Goal: Transaction & Acquisition: Subscribe to service/newsletter

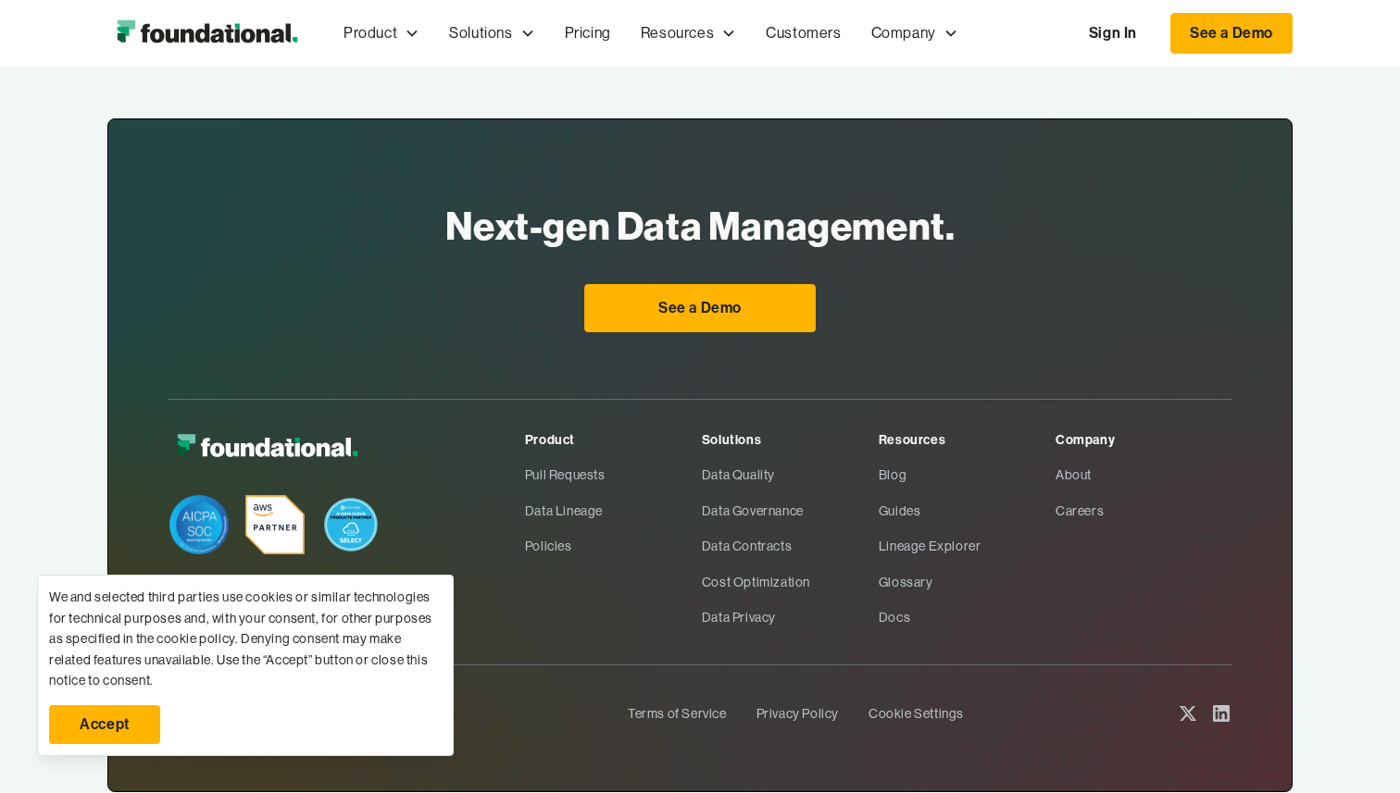
scroll to position [980, 0]
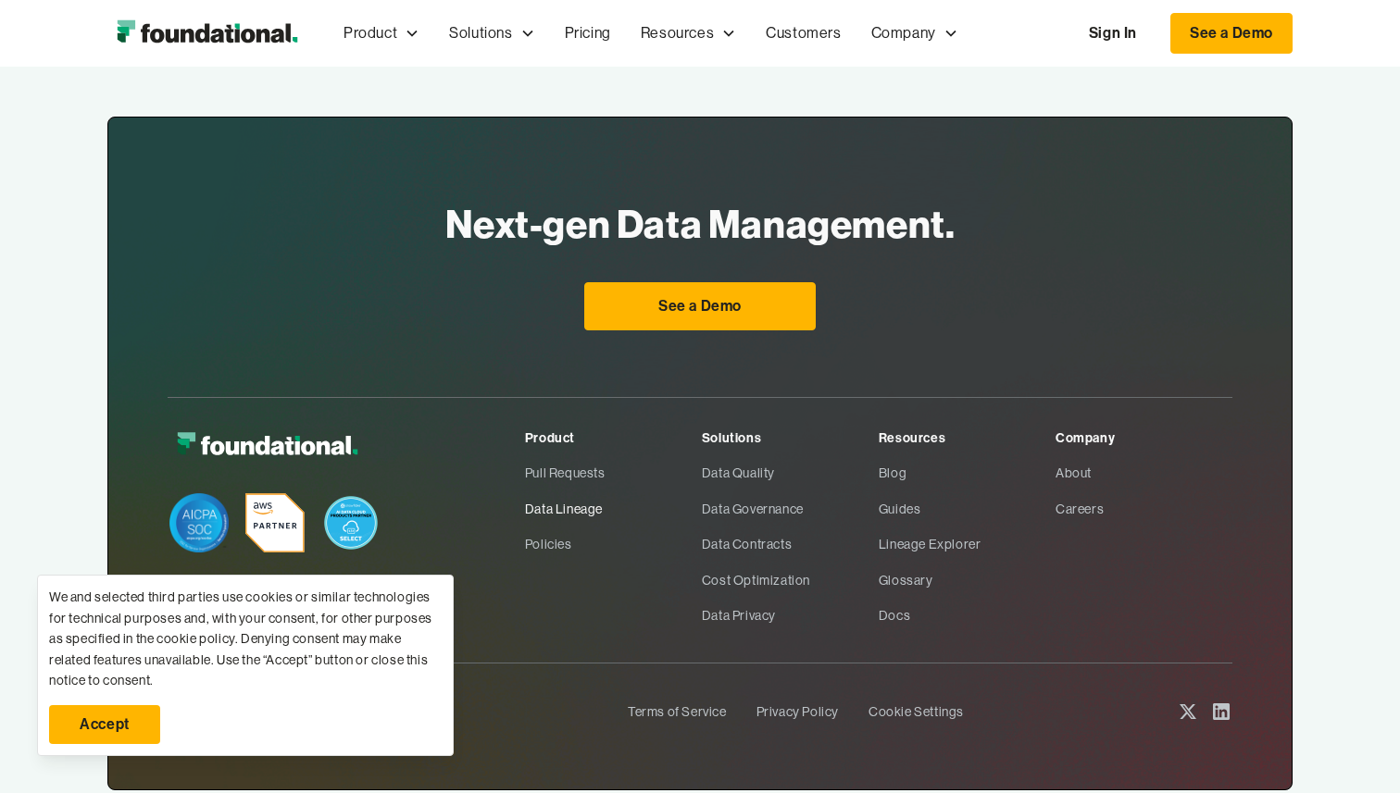
click at [566, 514] on link "Data Lineage" at bounding box center [613, 509] width 177 height 35
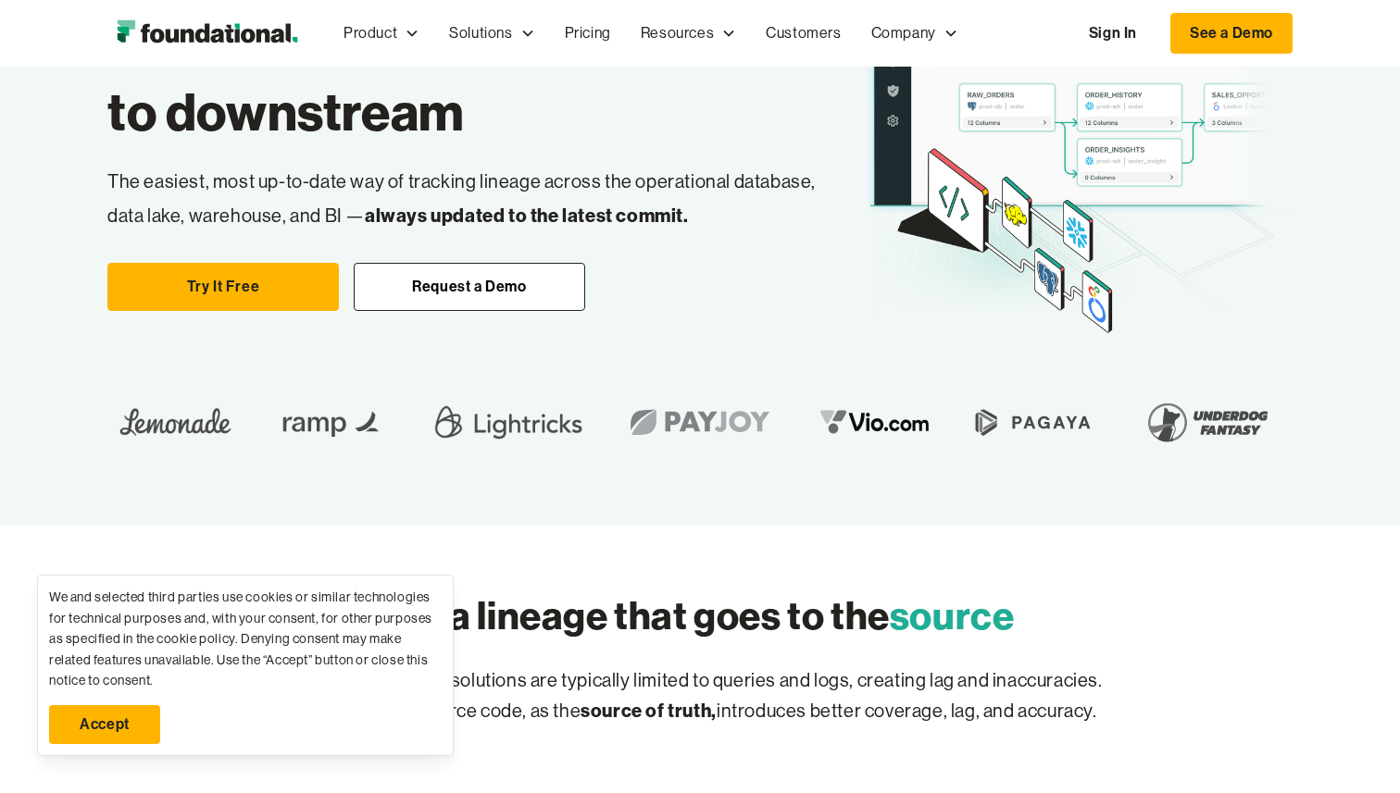
scroll to position [202, 0]
click at [264, 306] on link "Try It Free" at bounding box center [222, 286] width 231 height 48
